Goal: Task Accomplishment & Management: Manage account settings

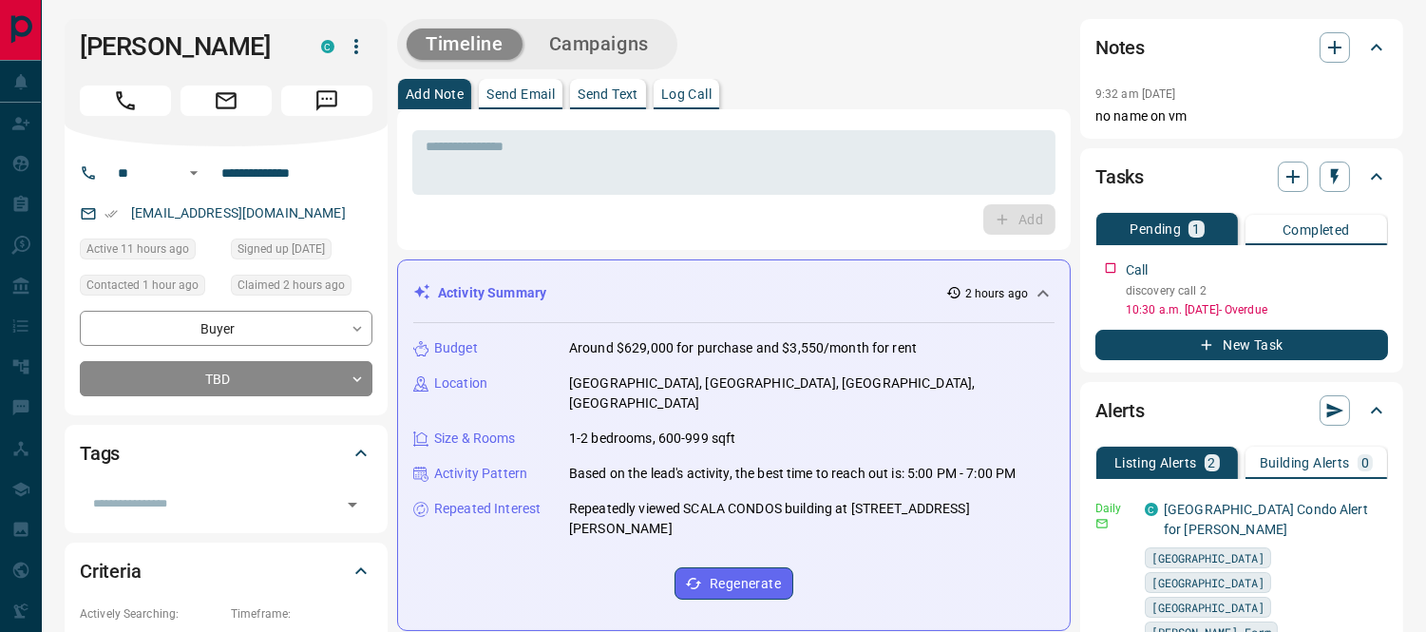
click at [701, 98] on p "Log Call" at bounding box center [686, 93] width 50 height 13
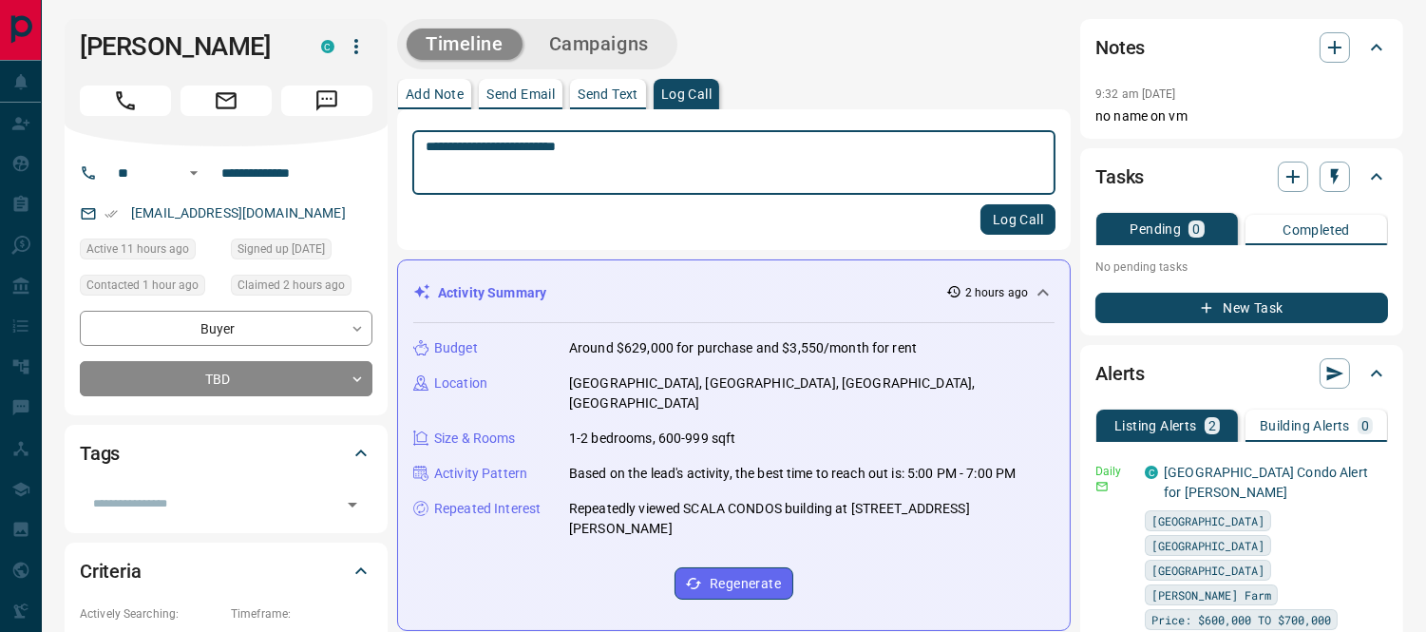
type textarea "**********"
click at [996, 219] on button "Log Call" at bounding box center [1018, 219] width 75 height 30
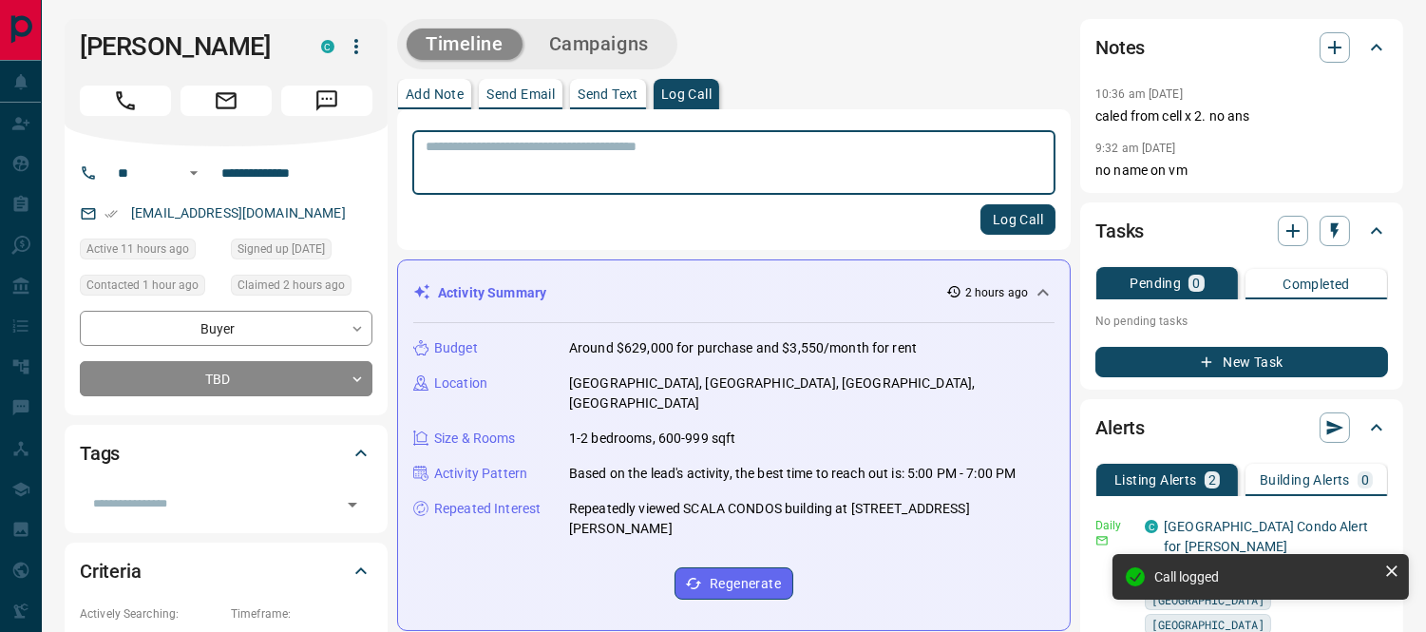
click at [621, 36] on button "Campaigns" at bounding box center [599, 44] width 138 height 31
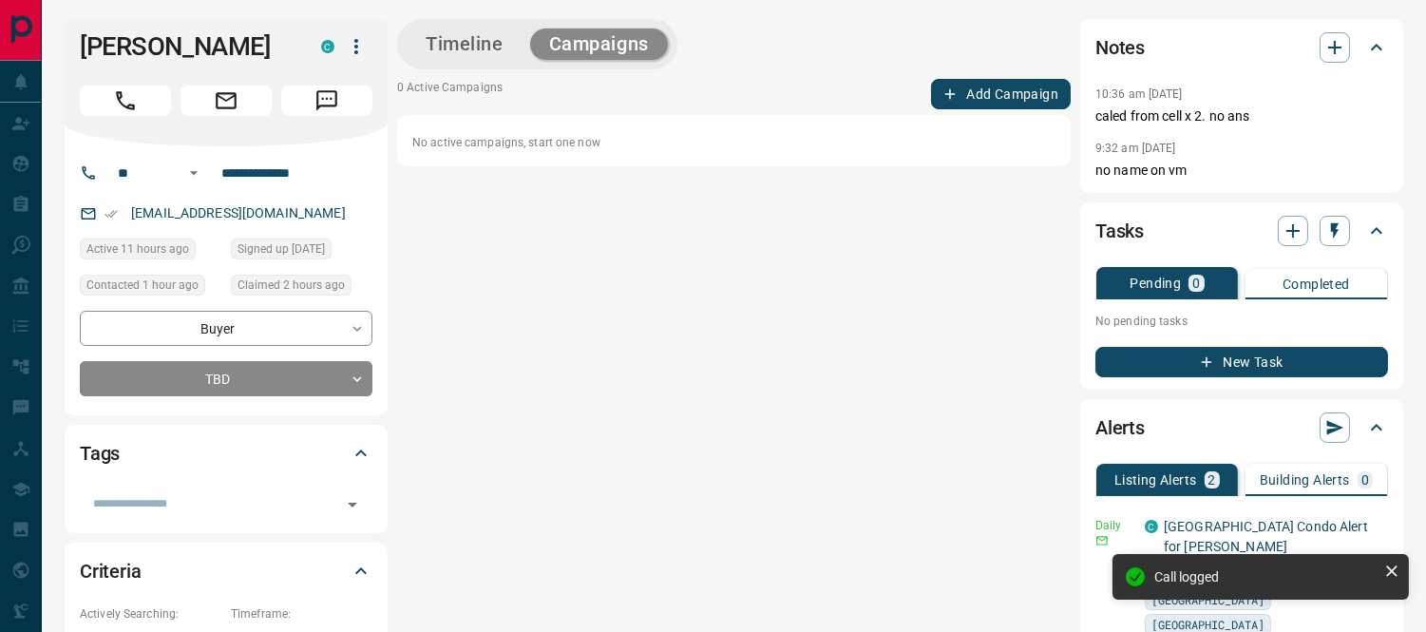
click at [965, 89] on button "Add Campaign" at bounding box center [1001, 94] width 140 height 30
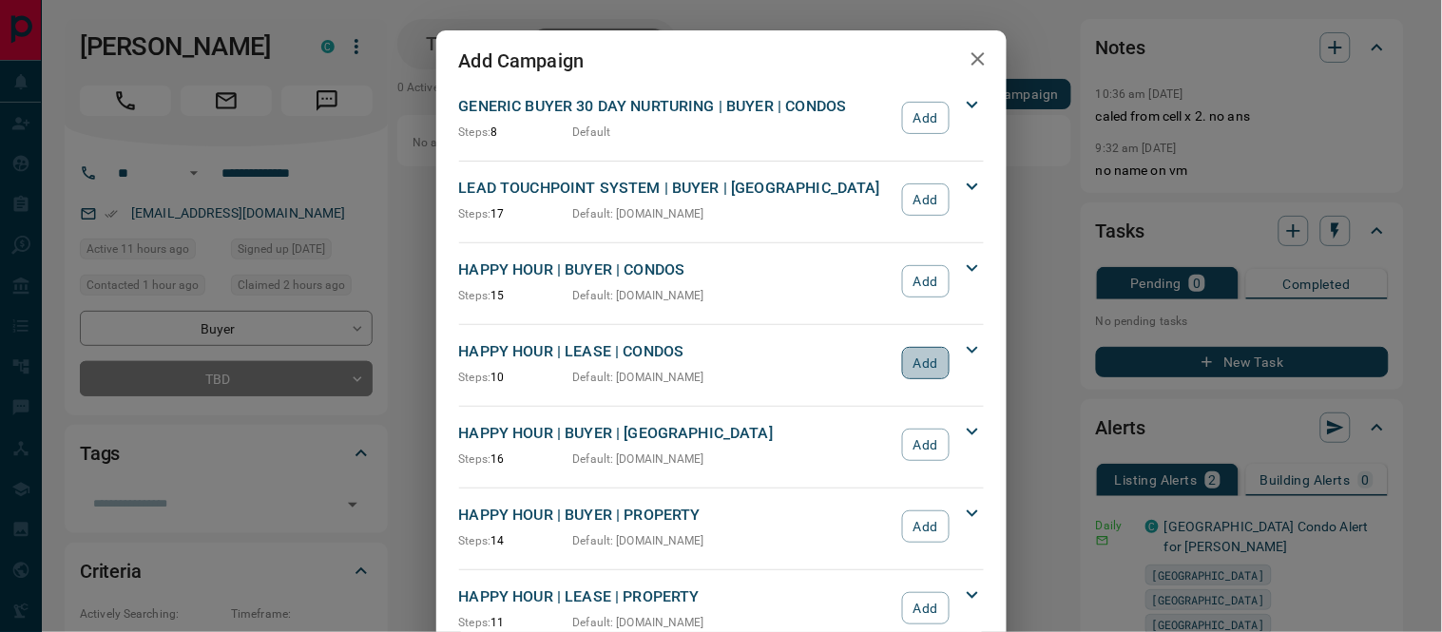
click at [904, 357] on button "Add" at bounding box center [925, 363] width 47 height 32
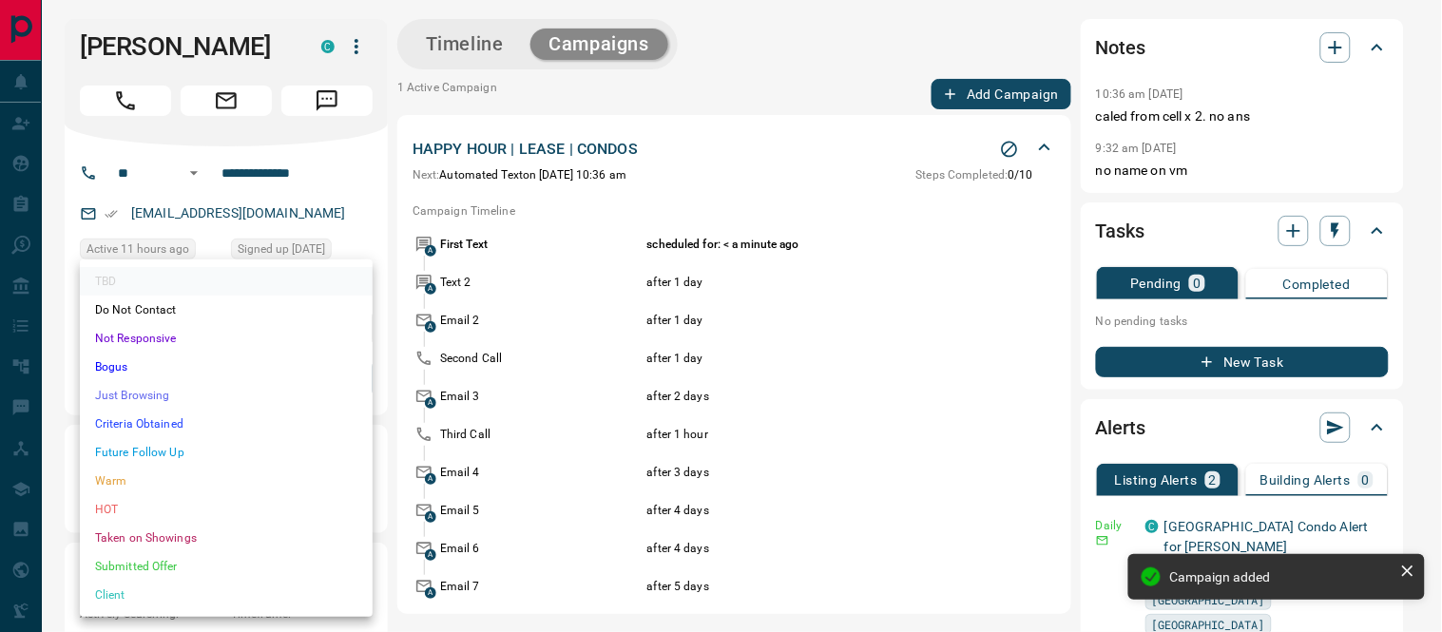
click at [126, 473] on li "Warm" at bounding box center [226, 481] width 293 height 29
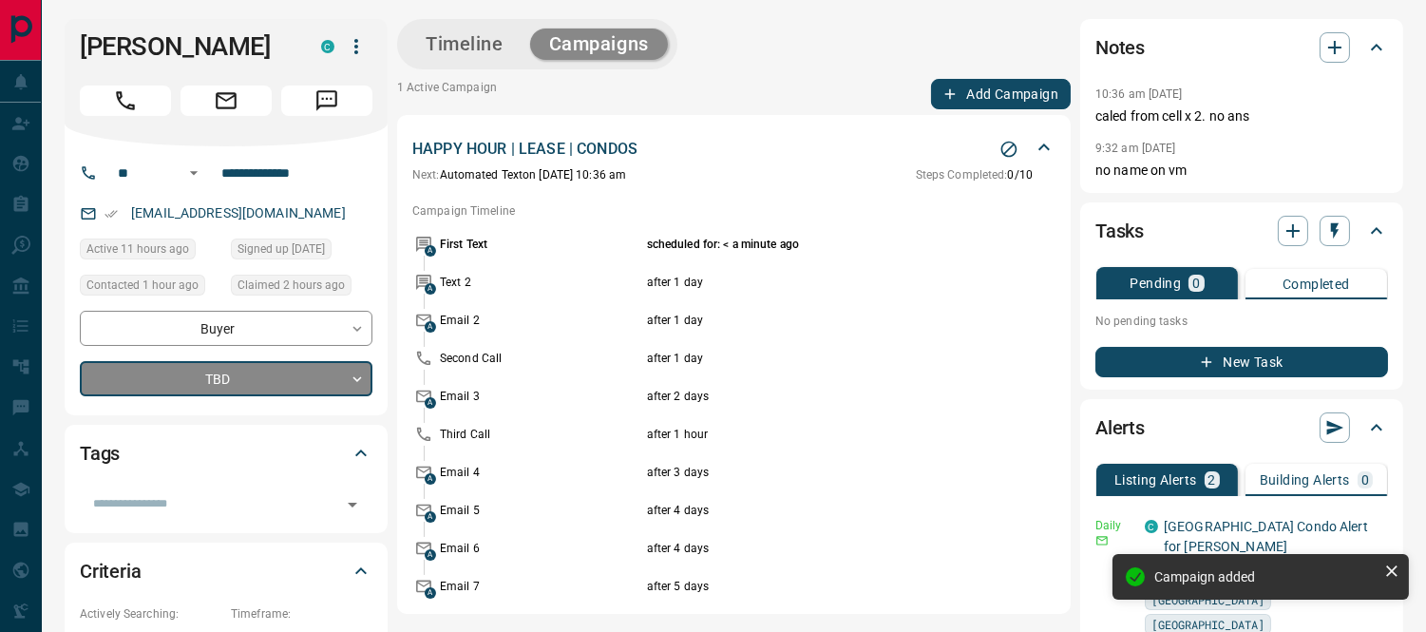
click at [449, 35] on button "Timeline" at bounding box center [465, 44] width 116 height 31
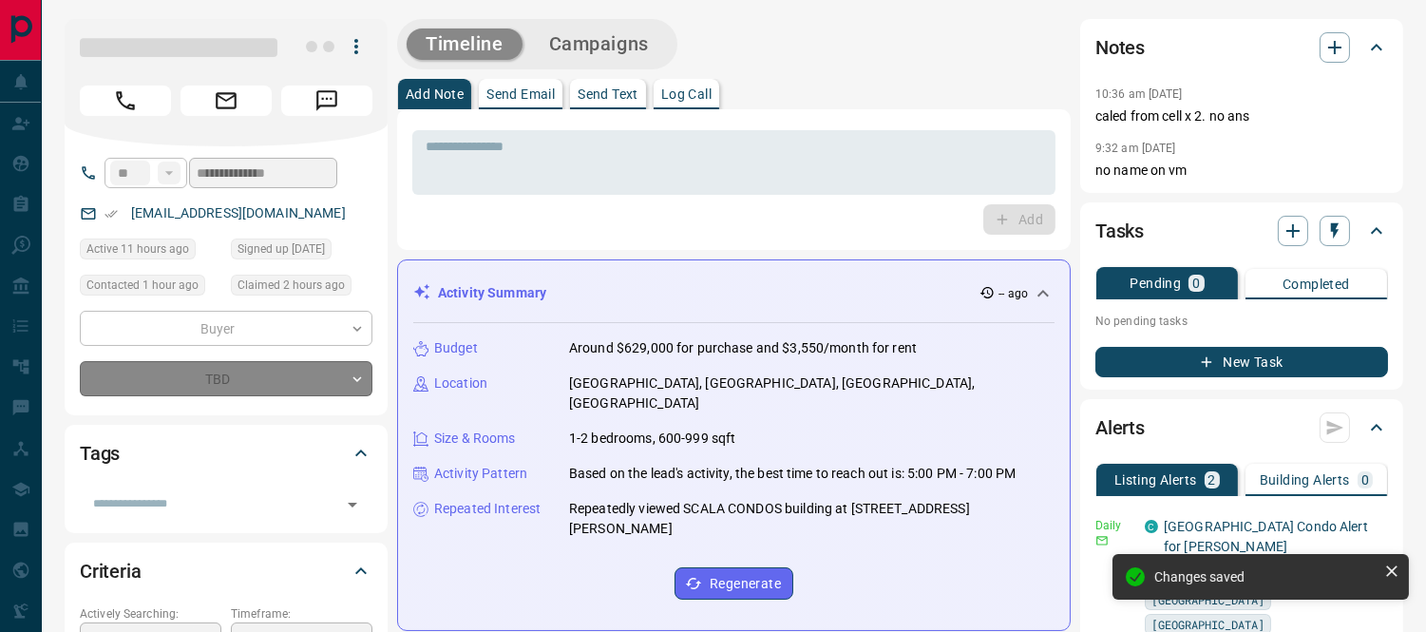
type input "*"
